Goal: Complete application form

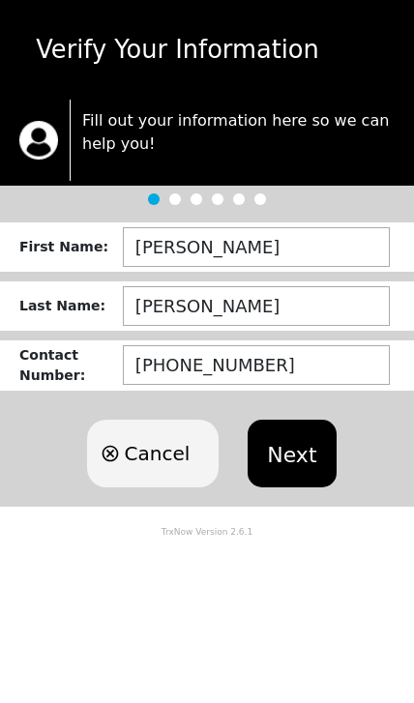
click at [290, 460] on button "Next" at bounding box center [292, 454] width 88 height 68
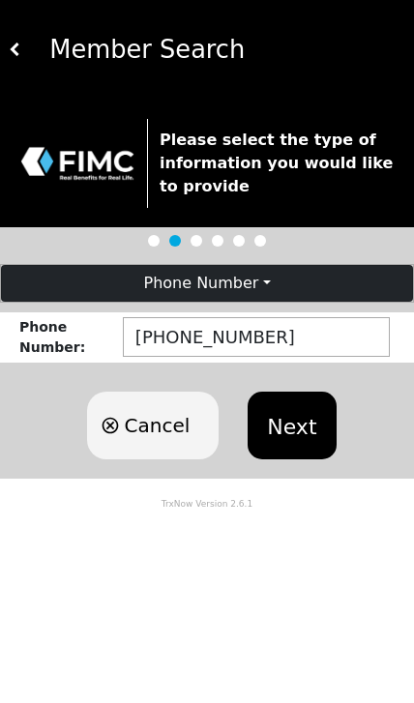
click at [295, 432] on button "Next" at bounding box center [292, 426] width 88 height 68
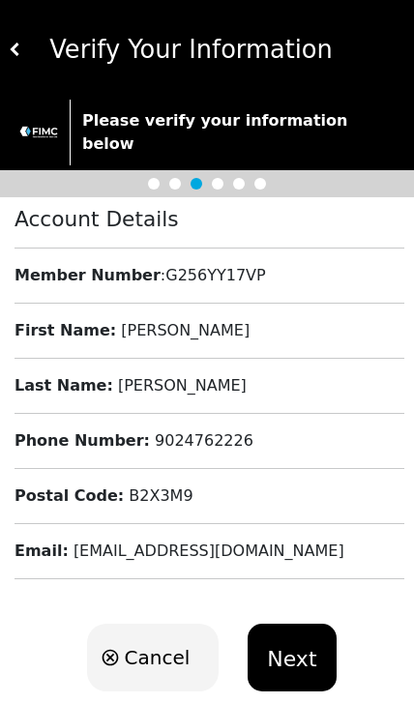
click at [285, 631] on button "Next" at bounding box center [292, 658] width 88 height 68
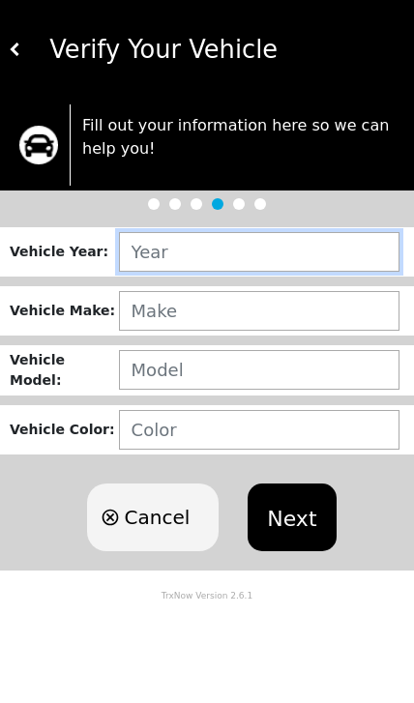
click at [249, 257] on input "text" at bounding box center [259, 252] width 280 height 40
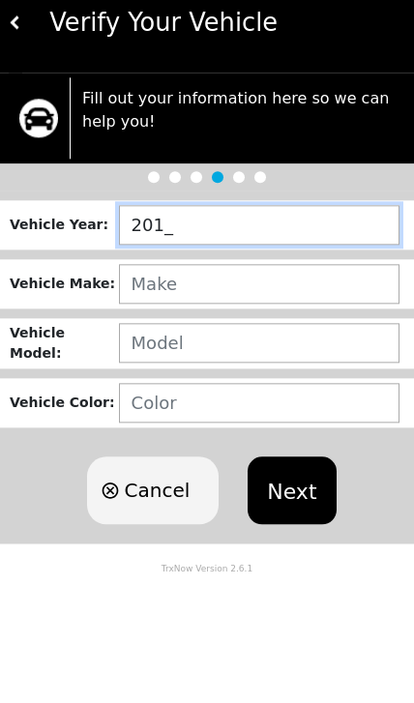
type input "2017"
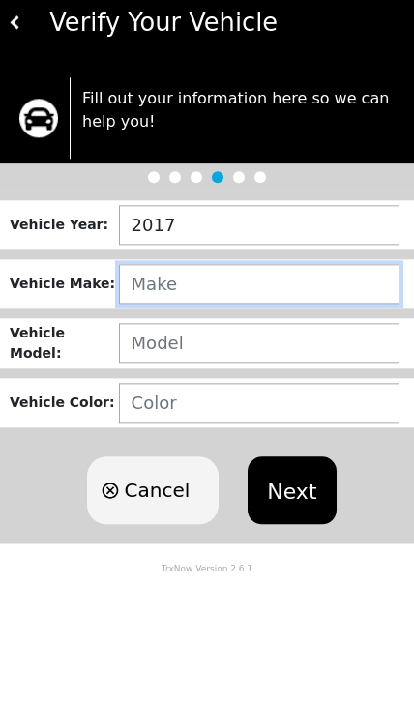
click at [244, 303] on input "text" at bounding box center [259, 311] width 280 height 40
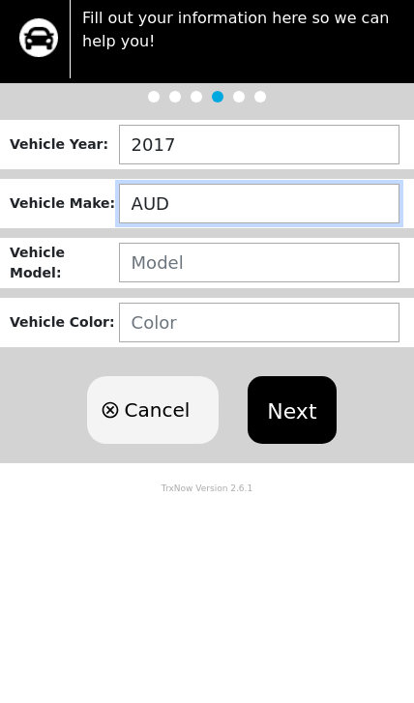
type input "AUDI"
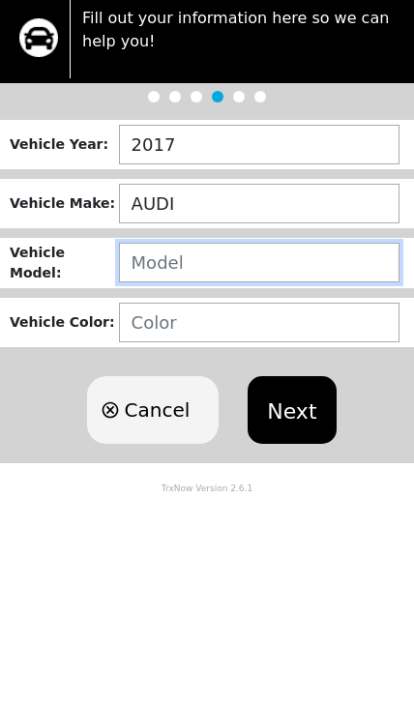
click at [212, 350] on input "text" at bounding box center [259, 370] width 280 height 40
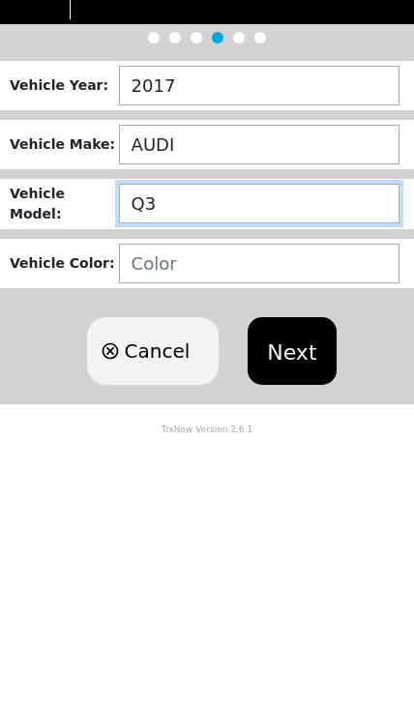
type input "Q3"
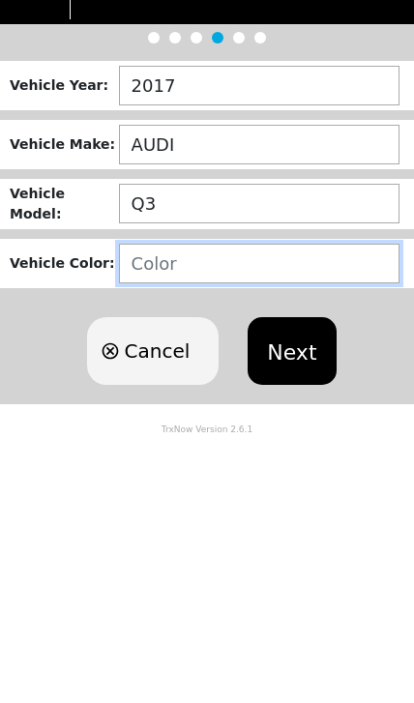
click at [240, 410] on input "text" at bounding box center [259, 430] width 280 height 40
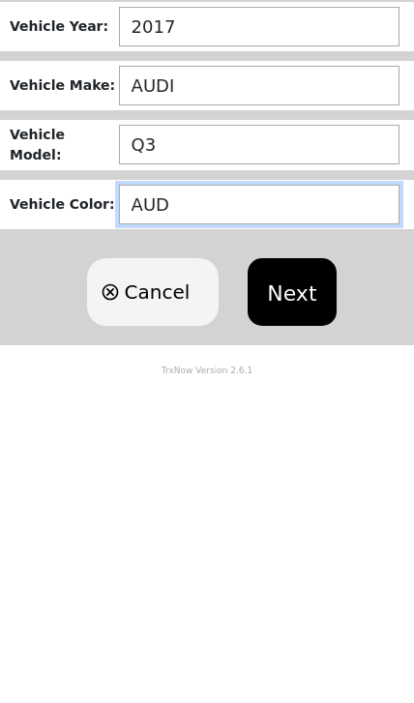
type input "AUDI"
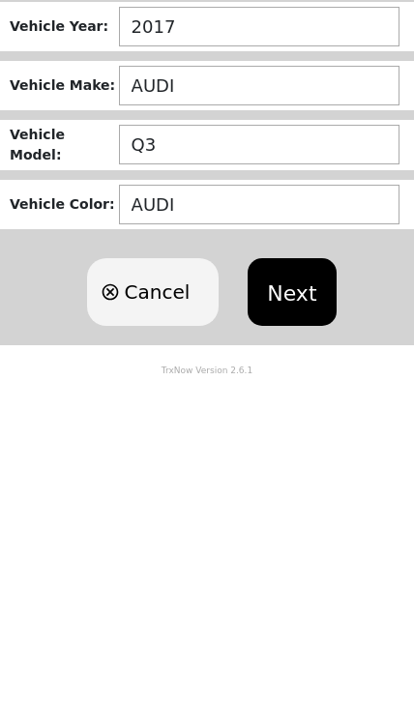
click at [301, 484] on button "Next" at bounding box center [292, 518] width 88 height 68
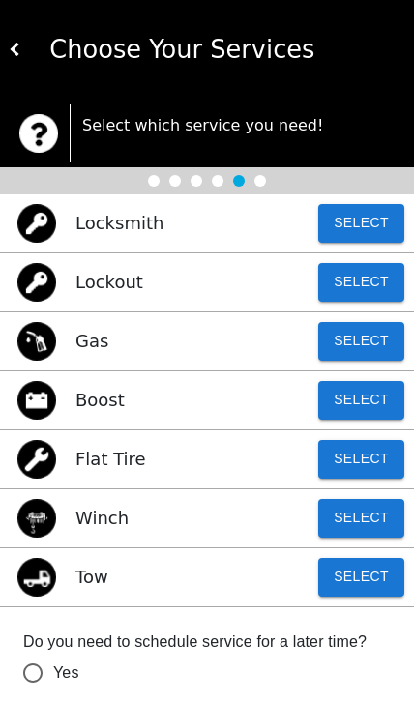
click at [351, 576] on button "Select" at bounding box center [361, 577] width 86 height 39
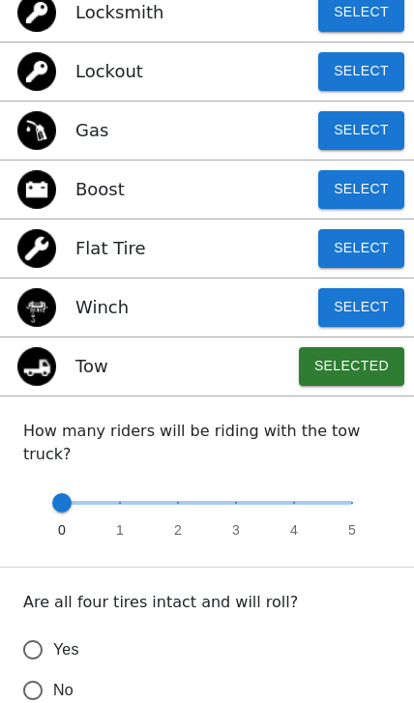
scroll to position [254, 0]
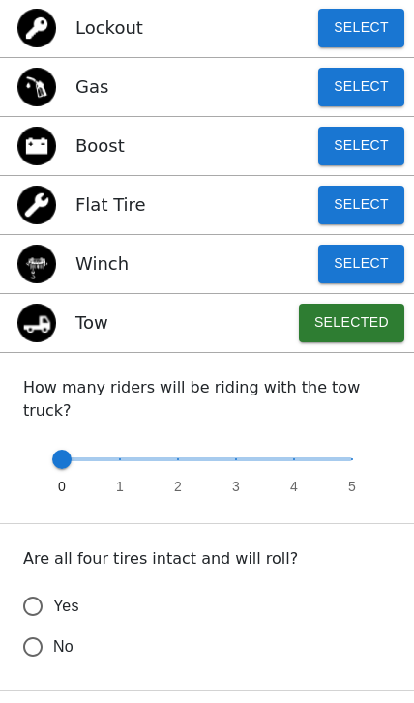
click at [25, 596] on input "Yes" at bounding box center [33, 606] width 41 height 41
radio input "false"
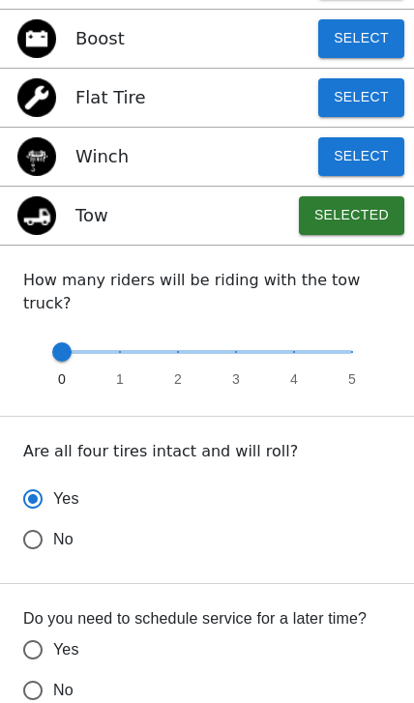
scroll to position [367, 0]
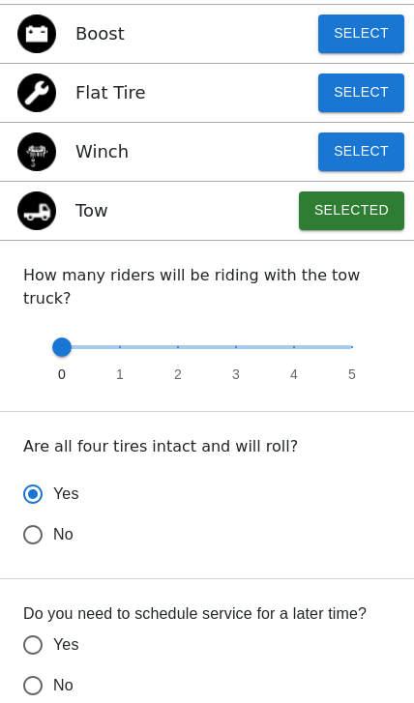
click at [23, 555] on input "No" at bounding box center [33, 534] width 41 height 41
radio input "false"
radio input "true"
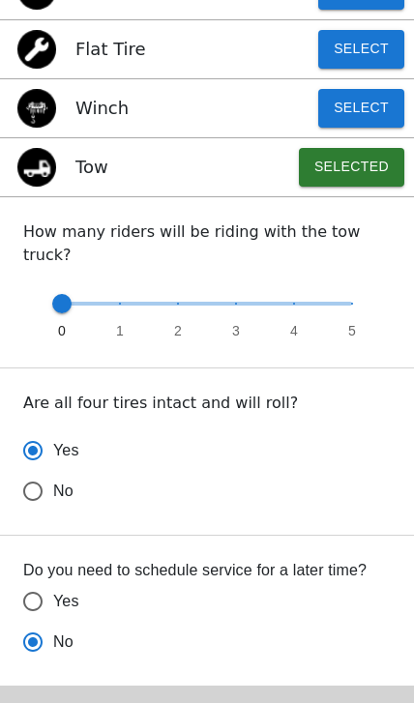
scroll to position [409, 0]
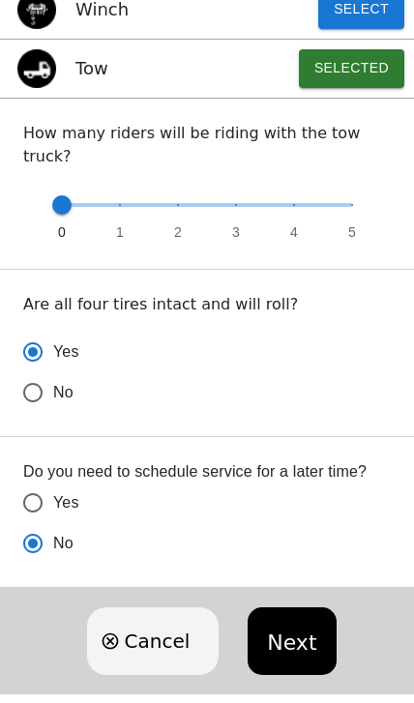
click at [293, 629] on button "Next" at bounding box center [292, 641] width 88 height 68
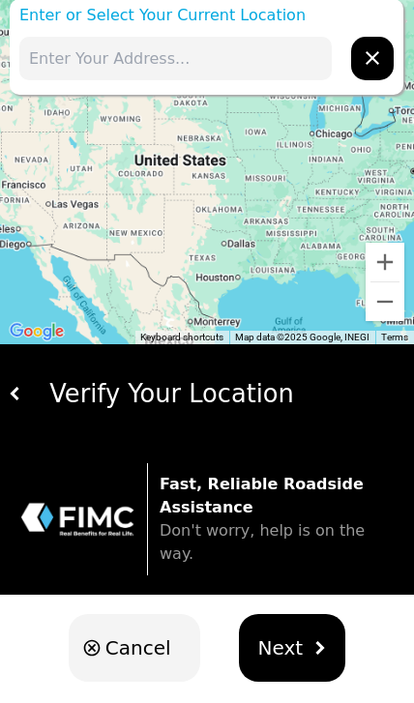
scroll to position [0, 0]
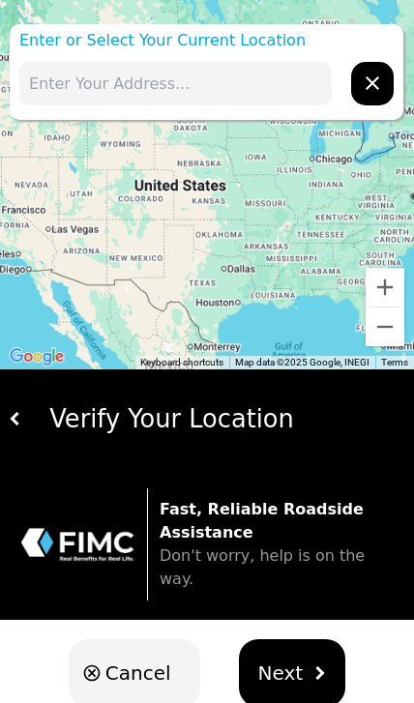
click at [213, 90] on input "text" at bounding box center [175, 84] width 312 height 44
click at [267, 91] on input "16 Braeside Crt" at bounding box center [175, 84] width 312 height 44
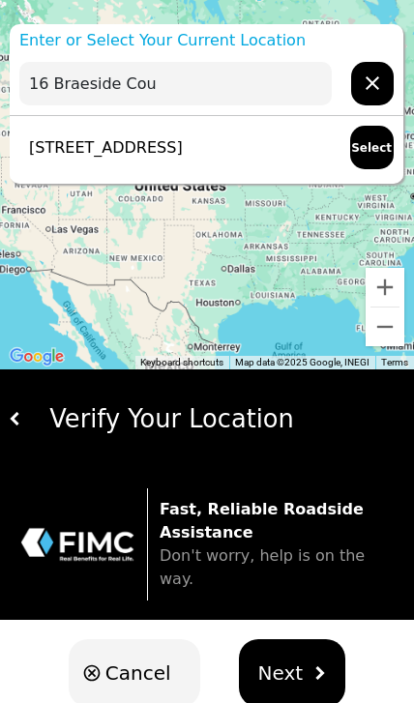
click at [183, 156] on p "[STREET_ADDRESS]" at bounding box center [100, 147] width 163 height 23
type input "[STREET_ADDRESS]"
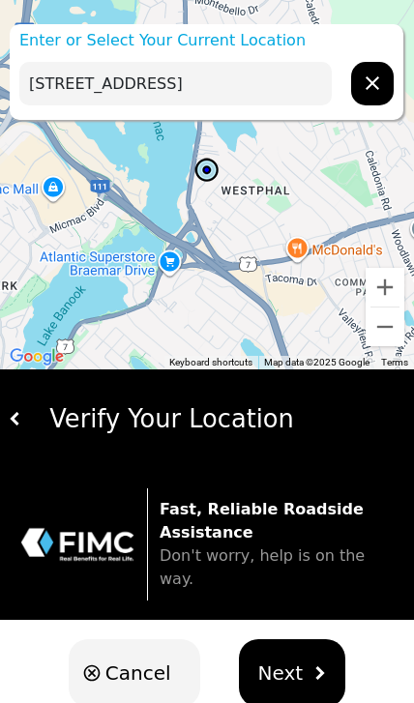
click at [300, 658] on button "Next" at bounding box center [292, 673] width 107 height 68
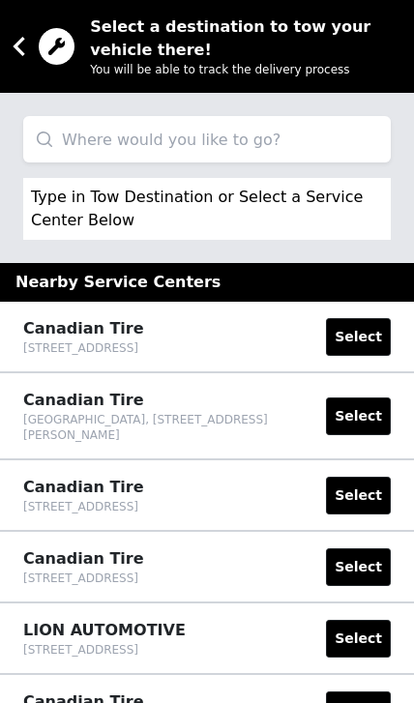
click at [265, 148] on input "search" at bounding box center [206, 139] width 367 height 46
click at [238, 129] on input "Audi" at bounding box center [206, 139] width 367 height 46
click at [231, 143] on input "Audi" at bounding box center [206, 139] width 367 height 46
click at [199, 134] on input "Audi" at bounding box center [206, 139] width 367 height 46
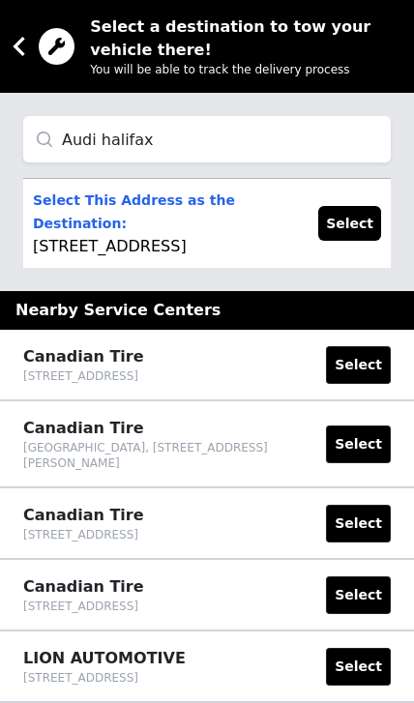
type input "Audi halifax"
click at [359, 241] on button "Select" at bounding box center [349, 223] width 63 height 35
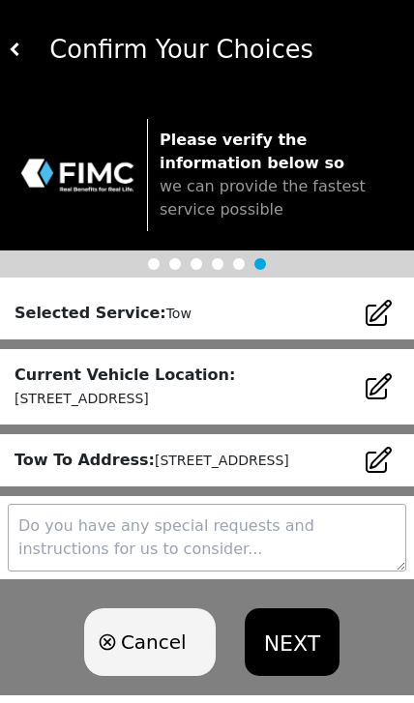
click at [293, 672] on button "NEXT" at bounding box center [292, 642] width 95 height 68
